Goal: Task Accomplishment & Management: Manage account settings

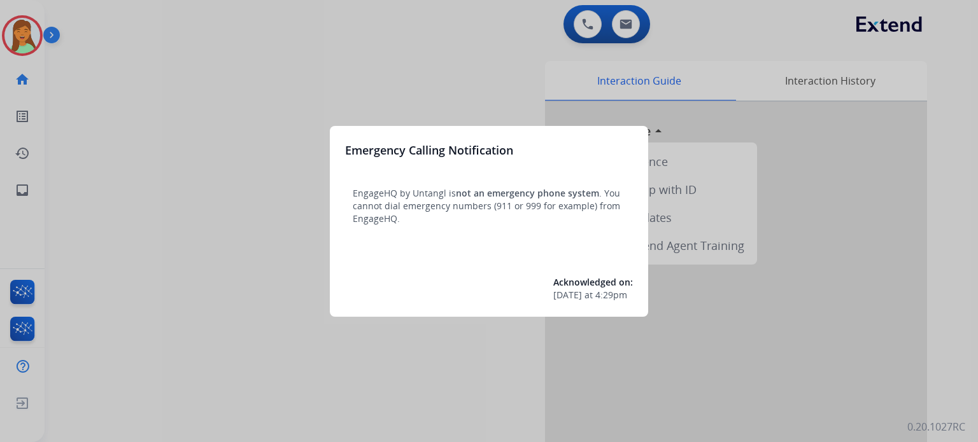
click at [279, 362] on div at bounding box center [489, 221] width 978 height 442
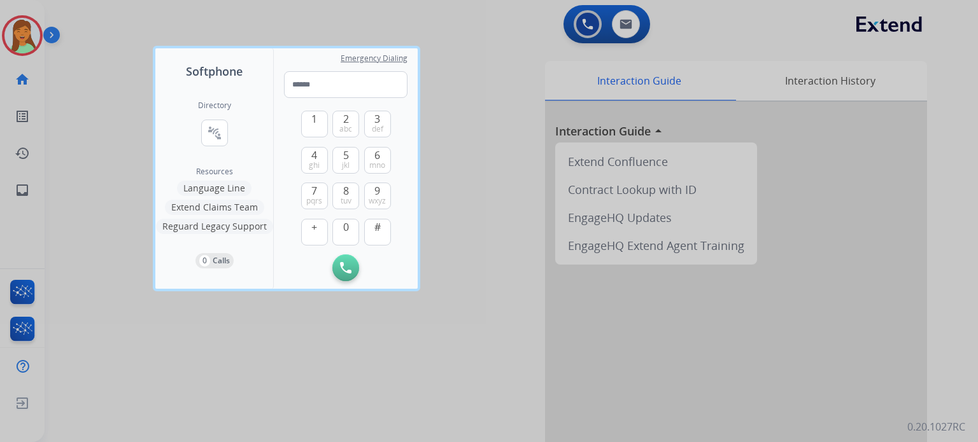
click at [248, 347] on div at bounding box center [489, 221] width 978 height 442
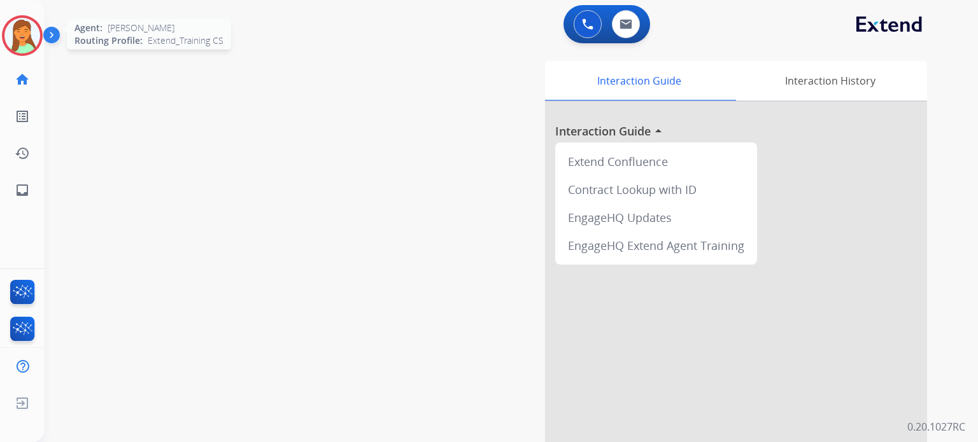
click at [24, 32] on img at bounding box center [22, 36] width 36 height 36
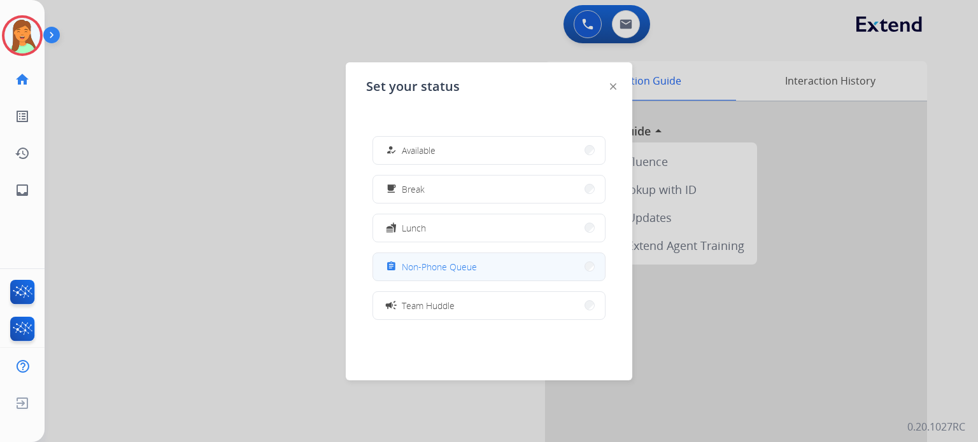
click at [438, 280] on div "assignment Non-Phone Queue" at bounding box center [488, 267] width 233 height 29
click at [495, 282] on div "how_to_reg Available free_breakfast Break fastfood Lunch assignment Non-Phone Q…" at bounding box center [489, 228] width 246 height 204
click at [490, 270] on button "assignment Non-Phone Queue" at bounding box center [489, 266] width 232 height 27
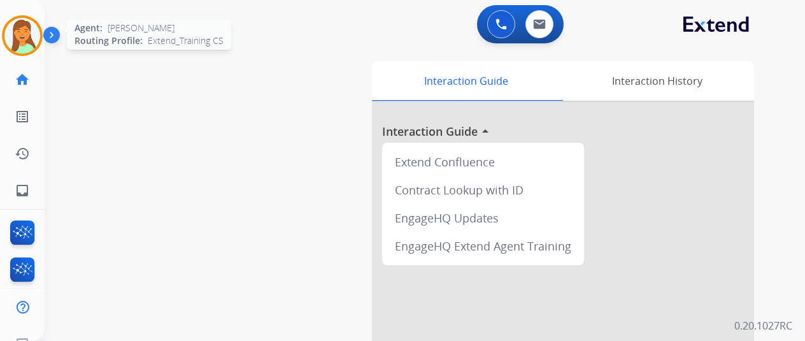
click at [28, 40] on img at bounding box center [22, 36] width 36 height 36
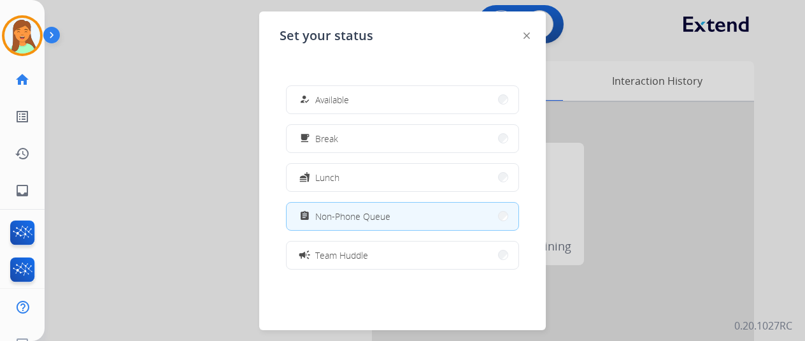
click at [181, 153] on div at bounding box center [402, 170] width 805 height 341
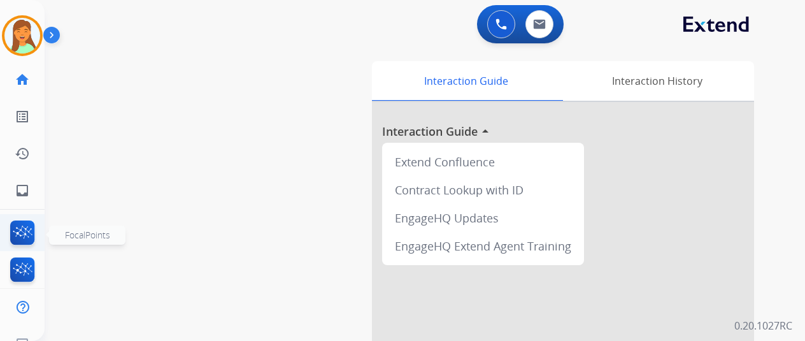
click at [17, 238] on img at bounding box center [23, 234] width 30 height 29
